Goal: Task Accomplishment & Management: Complete application form

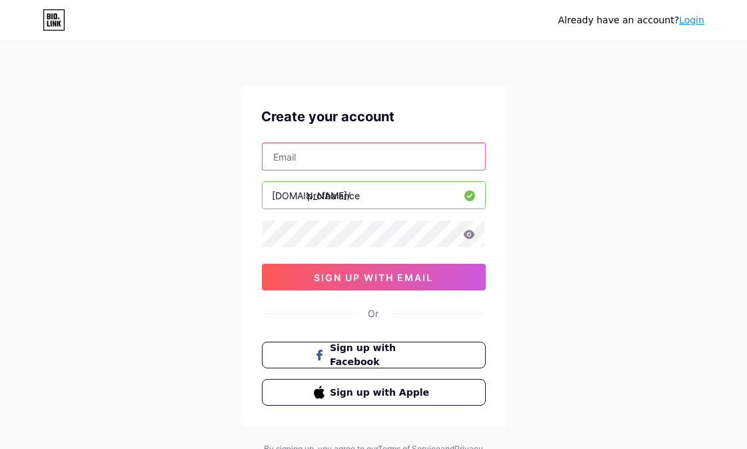
click at [368, 149] on input "text" at bounding box center [373, 156] width 222 height 27
paste input "Champion@402"
drag, startPoint x: 387, startPoint y: 154, endPoint x: 460, endPoint y: 162, distance: 73.7
click at [460, 162] on input "[EMAIL_ADDRESS][DOMAIN_NAME]" at bounding box center [373, 156] width 222 height 27
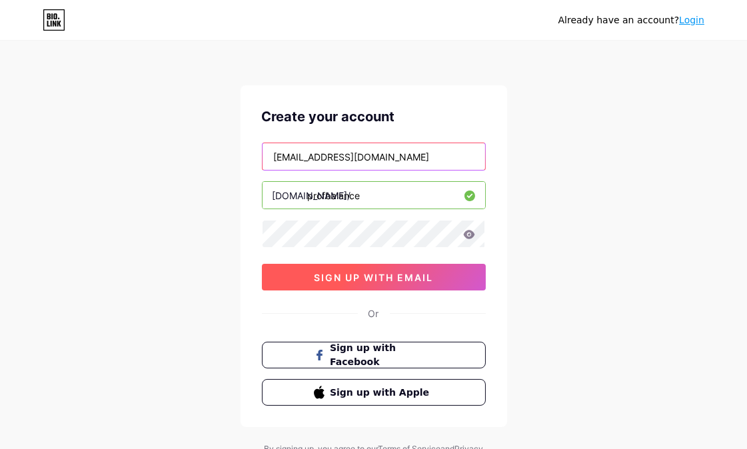
type input "[EMAIL_ADDRESS][DOMAIN_NAME]"
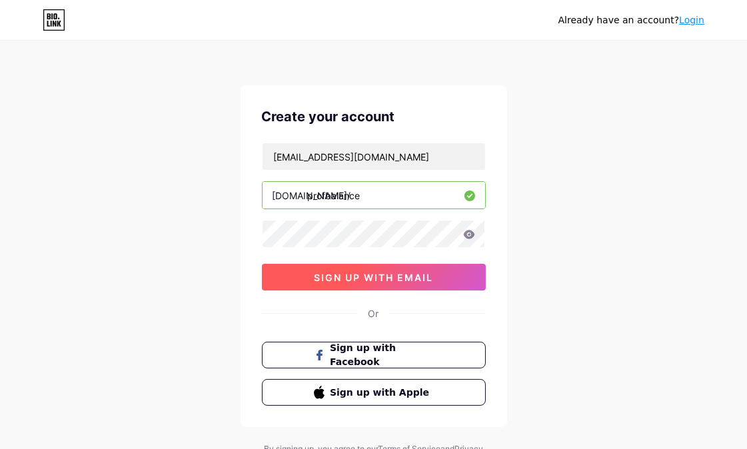
click at [388, 272] on span "sign up with email" at bounding box center [373, 277] width 119 height 11
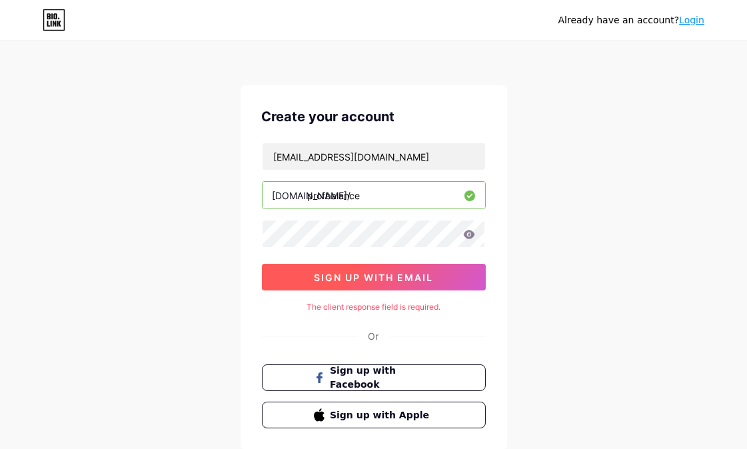
click at [384, 268] on button "sign up with email" at bounding box center [374, 277] width 224 height 27
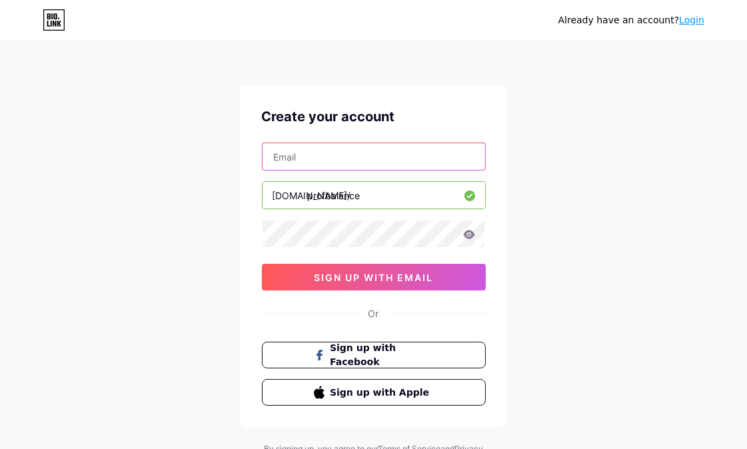
click at [340, 145] on input "text" at bounding box center [373, 156] width 222 height 27
paste input "[EMAIL_ADDRESS][DOMAIN_NAME]"
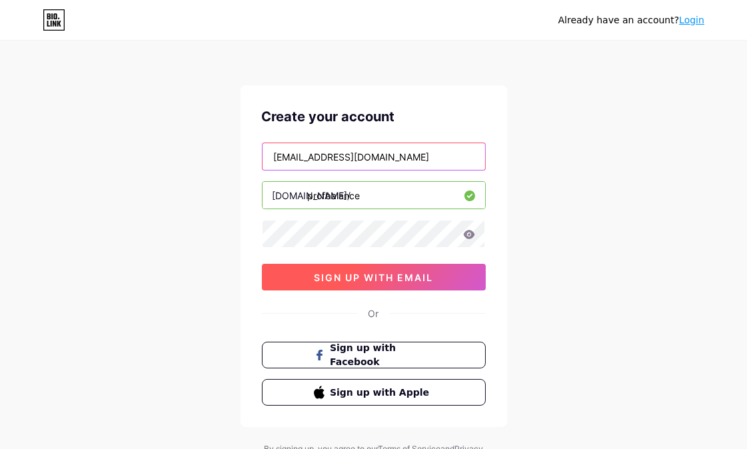
type input "[EMAIL_ADDRESS][DOMAIN_NAME]"
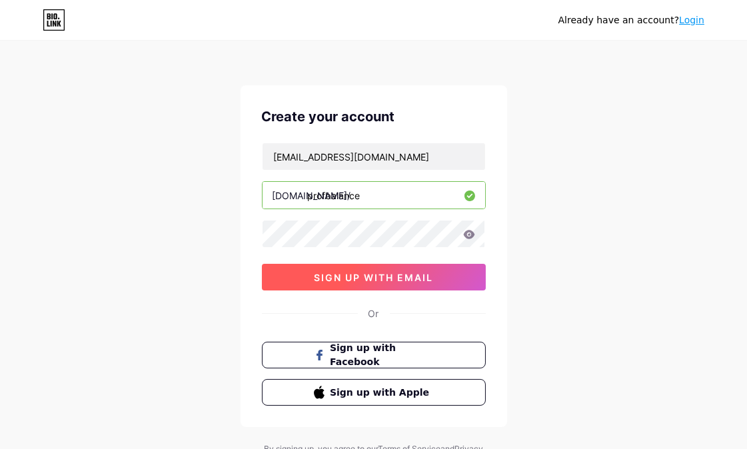
click at [338, 280] on span "sign up with email" at bounding box center [373, 277] width 119 height 11
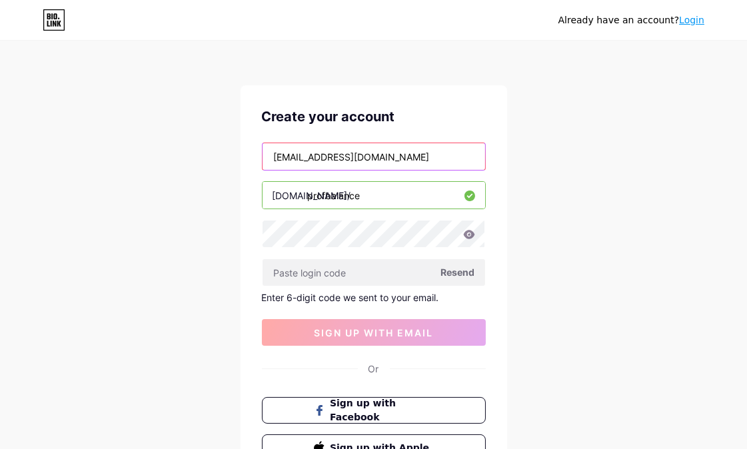
click at [395, 157] on input "[EMAIL_ADDRESS][DOMAIN_NAME]" at bounding box center [373, 156] width 222 height 27
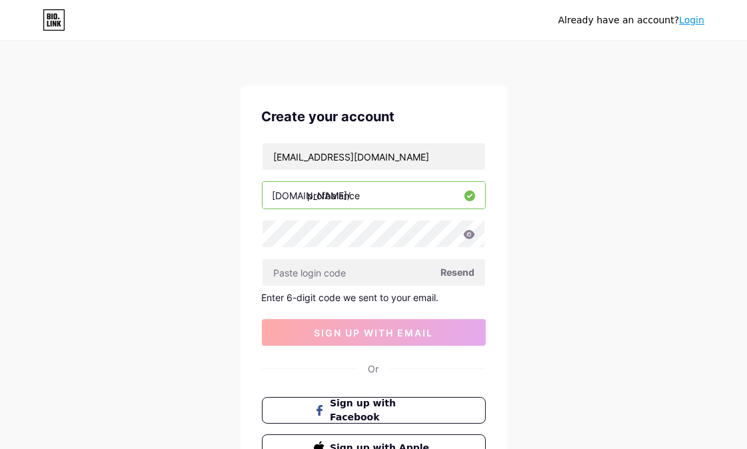
click at [442, 278] on span "Resend" at bounding box center [458, 272] width 34 height 14
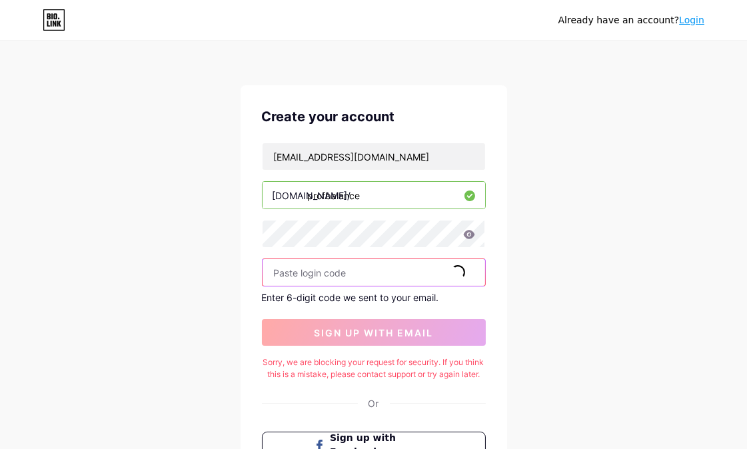
click at [368, 278] on input "text" at bounding box center [373, 272] width 222 height 27
paste input "141951"
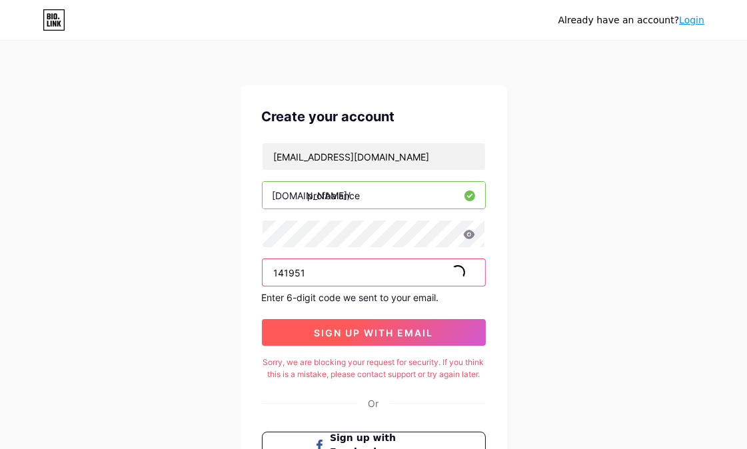
type input "141951"
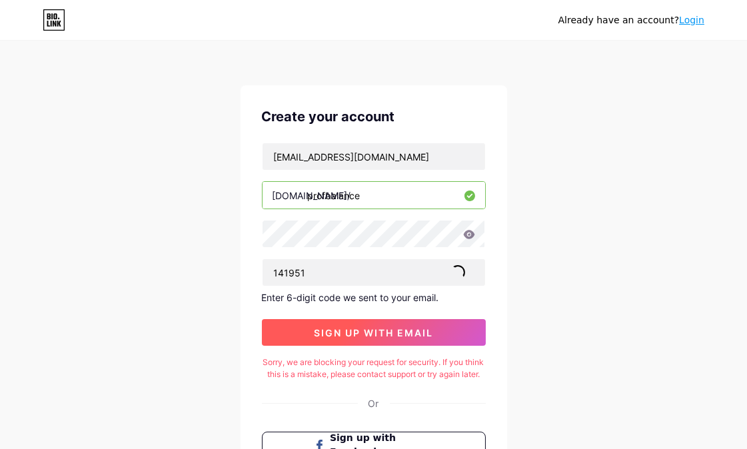
click at [344, 334] on span "sign up with email" at bounding box center [373, 332] width 119 height 11
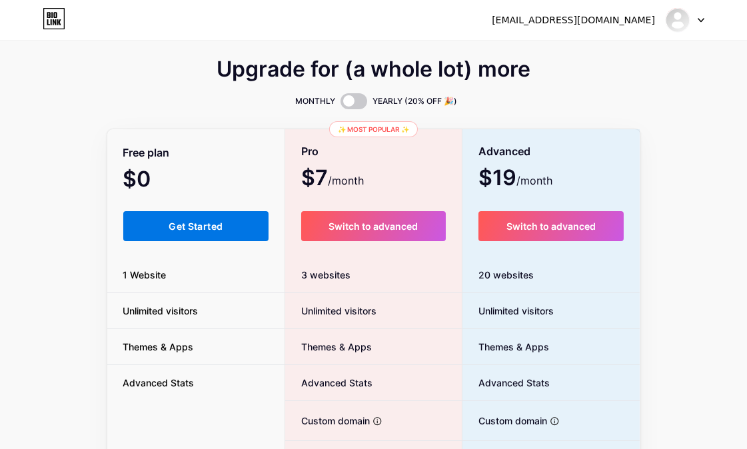
click at [236, 225] on button "Get Started" at bounding box center [196, 226] width 146 height 30
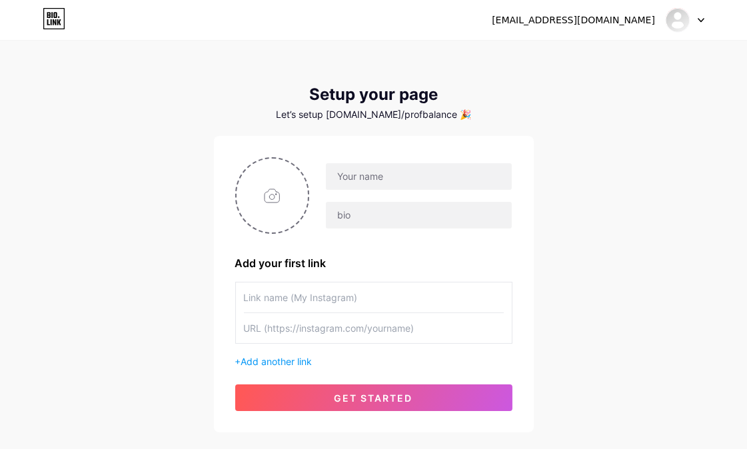
click at [317, 325] on input "text" at bounding box center [374, 328] width 260 height 30
paste input "[URL][DOMAIN_NAME]"
type input "[URL][DOMAIN_NAME]"
click at [310, 304] on input "text" at bounding box center [374, 297] width 260 height 30
paste input "ProfBalance OÜ"
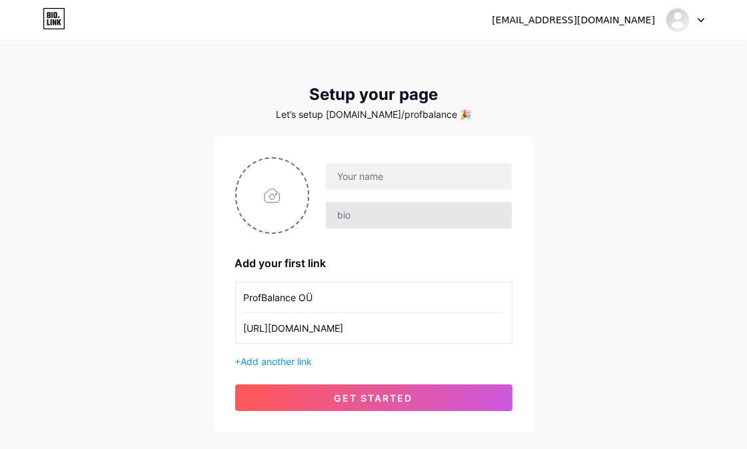
type input "ProfBalance OÜ"
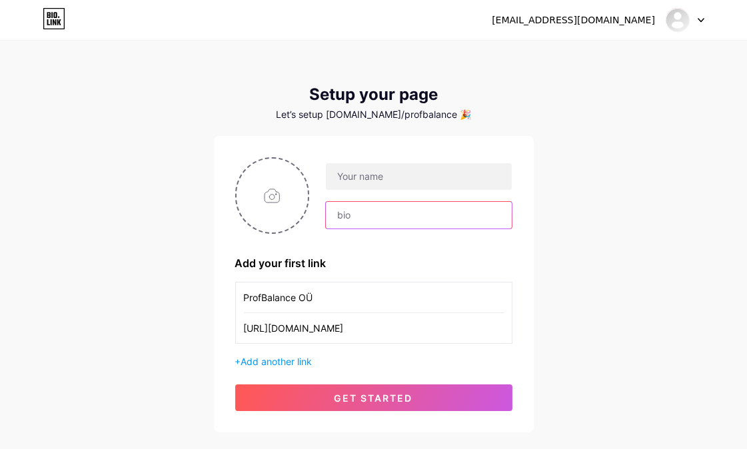
click at [360, 217] on input "text" at bounding box center [418, 215] width 185 height 27
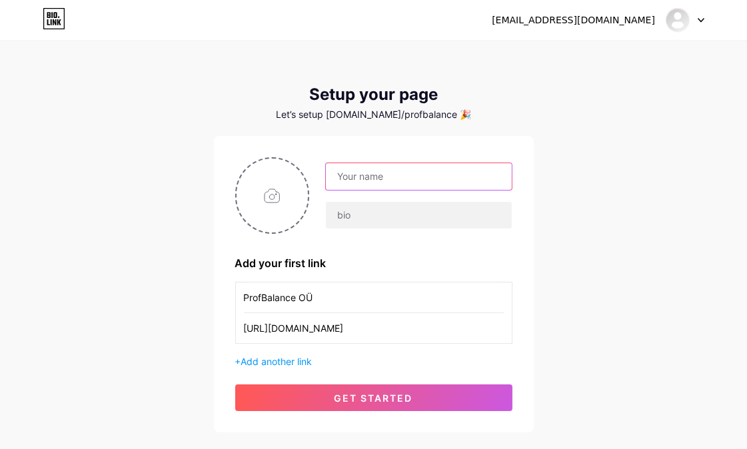
click at [378, 185] on input "text" at bounding box center [418, 176] width 185 height 27
paste input "ProfBalance OÜ"
type input "ProfBalance OÜ"
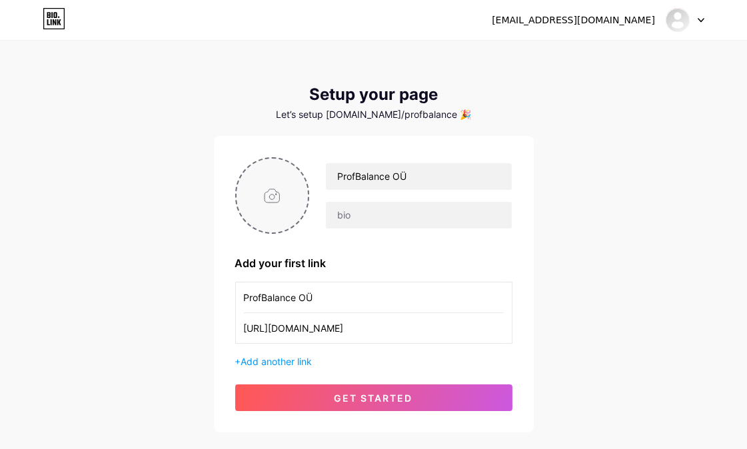
click at [264, 208] on input "file" at bounding box center [272, 196] width 72 height 74
type input "C:\fakepath\[PERSON_NAME]-1aCxlDogCCM-unsplash.jpg"
click at [356, 222] on input "text" at bounding box center [418, 215] width 185 height 27
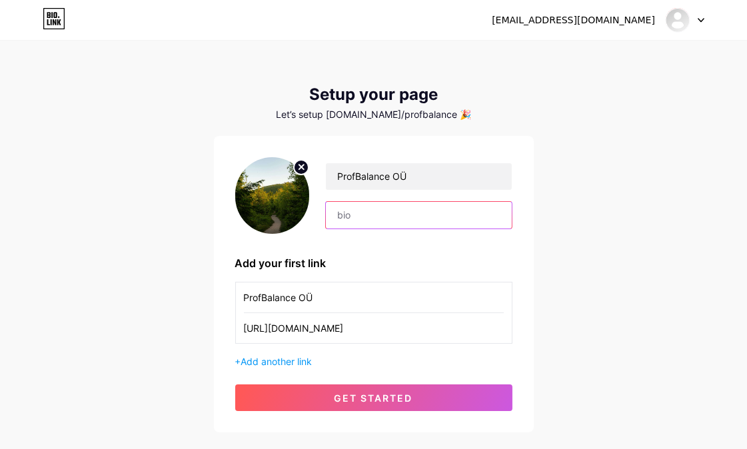
paste input "ProfBalance OÜ pakub professionaalset raamatupidamist [GEOGRAPHIC_DATA] kohalik…"
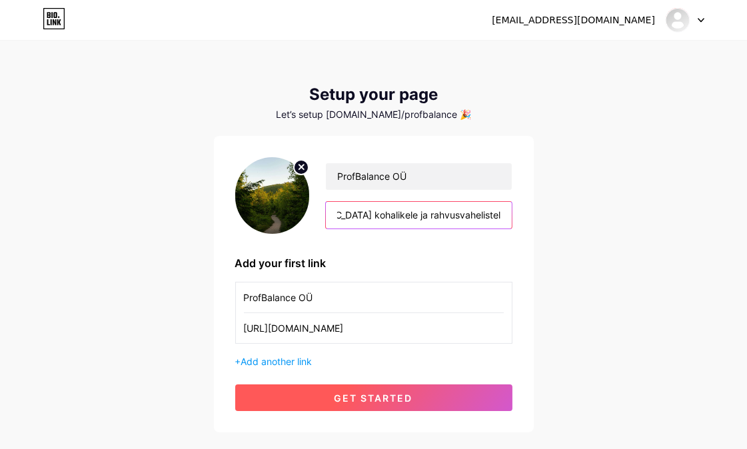
type input "ProfBalance OÜ pakub professionaalset raamatupidamist [GEOGRAPHIC_DATA] kohalik…"
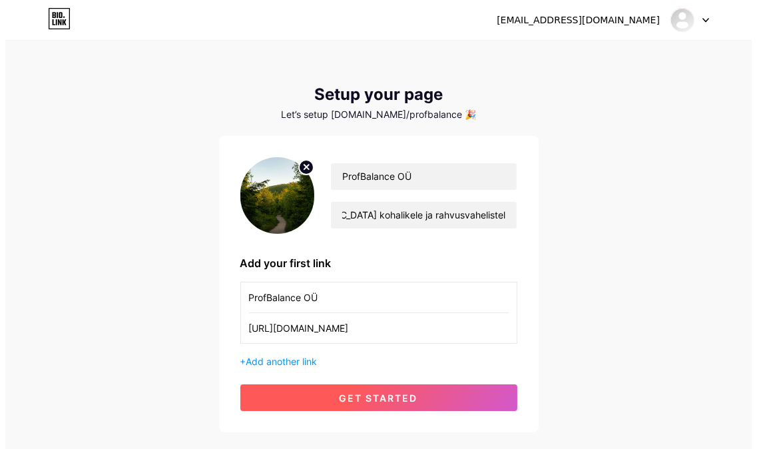
scroll to position [0, 0]
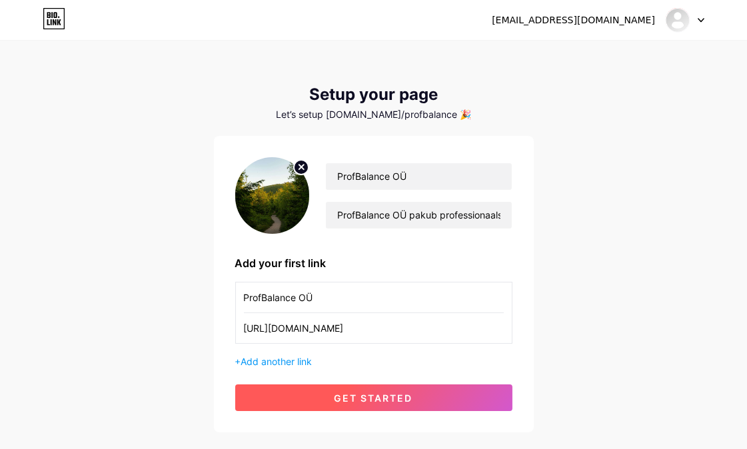
click at [362, 400] on span "get started" at bounding box center [373, 397] width 79 height 11
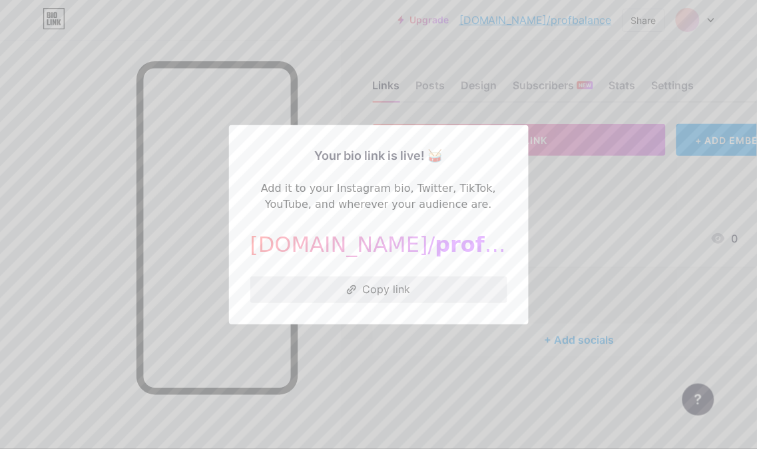
click at [373, 297] on button "Copy link" at bounding box center [378, 289] width 257 height 27
